Goal: Task Accomplishment & Management: Manage account settings

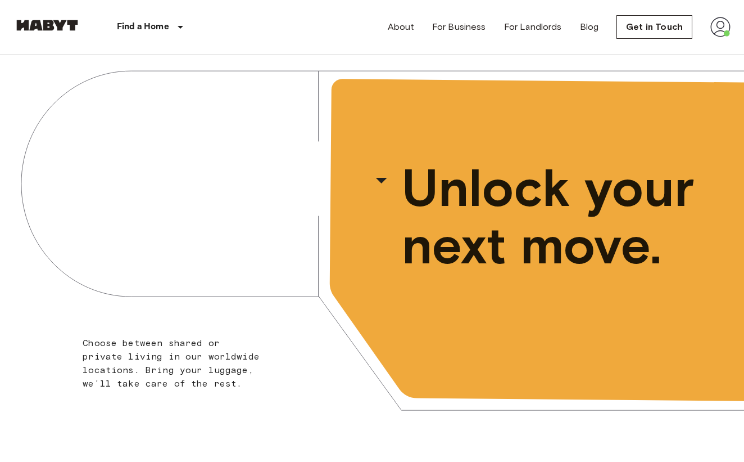
click at [716, 32] on img at bounding box center [721, 27] width 20 height 20
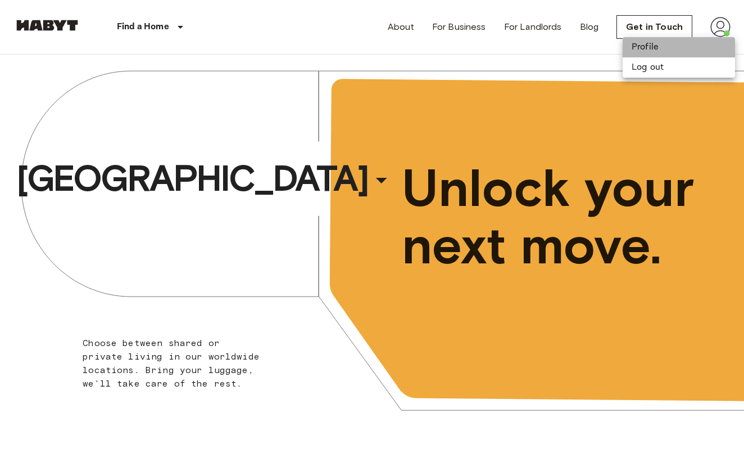
click at [654, 49] on li "Profile" at bounding box center [679, 47] width 112 height 20
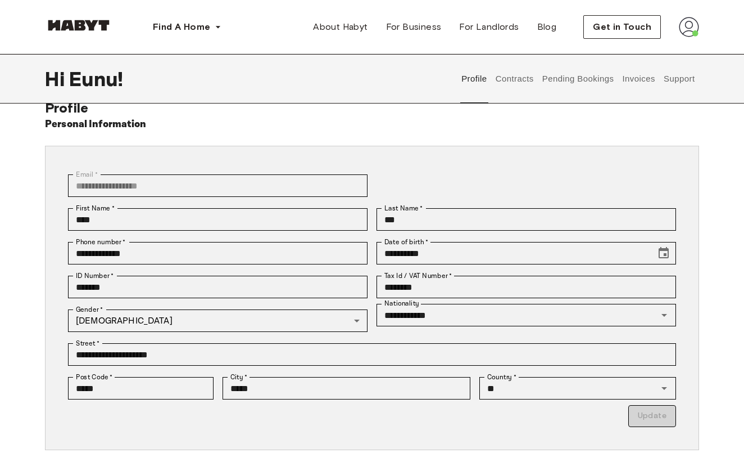
scroll to position [23, 0]
click at [518, 85] on button "Contracts" at bounding box center [514, 78] width 41 height 49
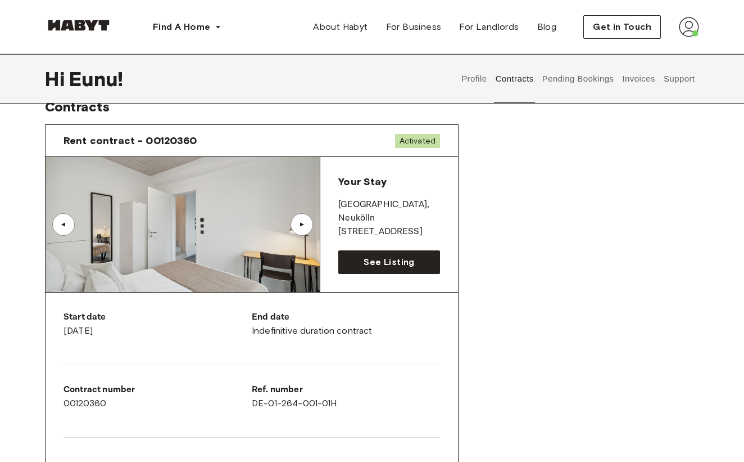
click at [641, 78] on button "Invoices" at bounding box center [638, 78] width 35 height 49
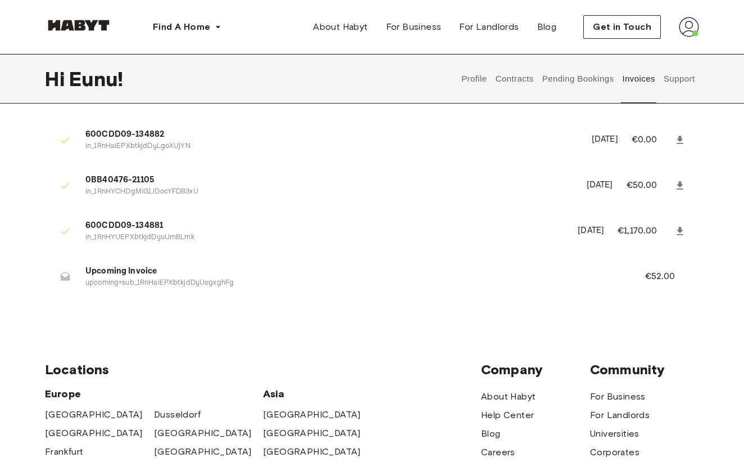
scroll to position [31, 0]
